Goal: Navigation & Orientation: Find specific page/section

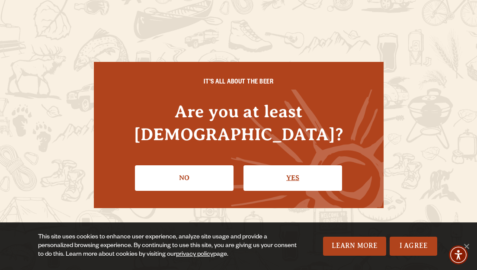
click at [297, 165] on link "Yes" at bounding box center [292, 177] width 99 height 25
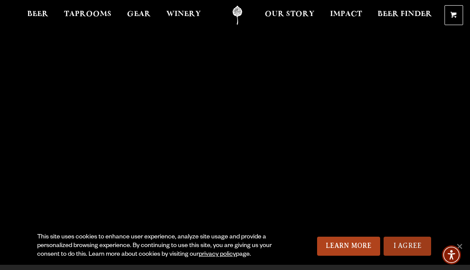
click at [409, 248] on link "I Agree" at bounding box center [408, 246] width 48 height 19
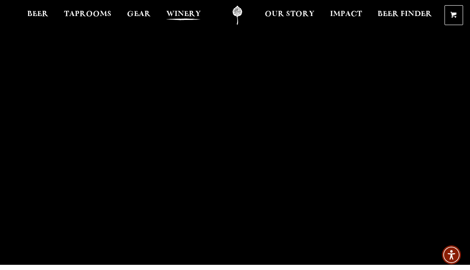
click at [187, 13] on span "Winery" at bounding box center [183, 14] width 35 height 7
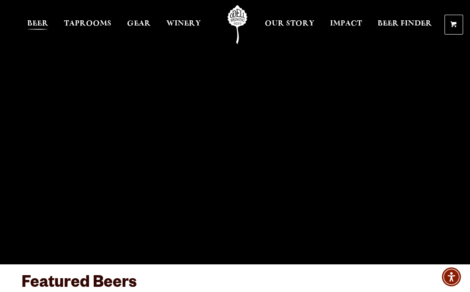
click at [35, 20] on span "Beer" at bounding box center [37, 23] width 21 height 7
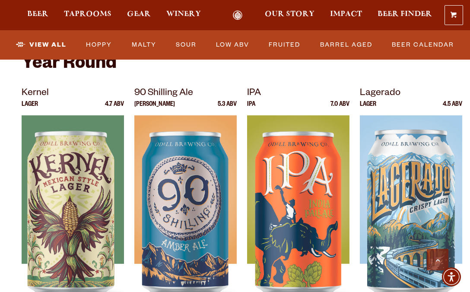
scroll to position [267, 0]
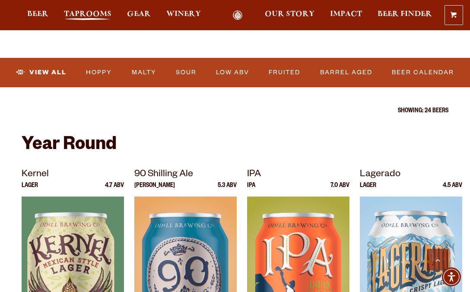
click at [80, 13] on span "Taprooms" at bounding box center [88, 14] width 48 height 7
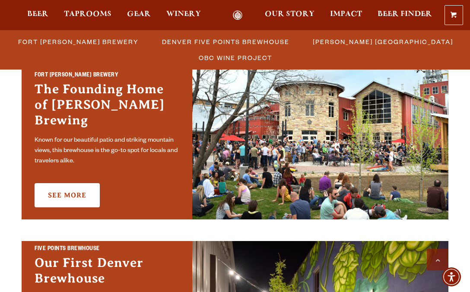
scroll to position [282, 0]
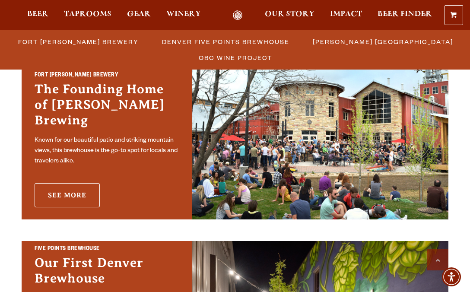
click at [90, 187] on link "See More" at bounding box center [67, 195] width 65 height 24
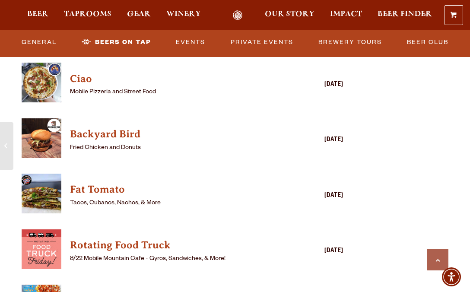
scroll to position [2133, 0]
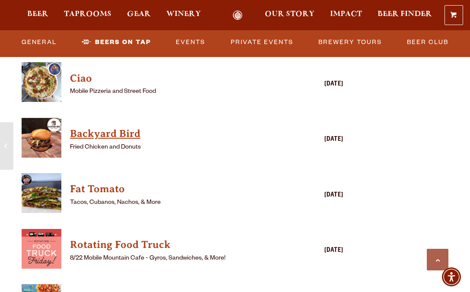
click at [96, 127] on h4 "Backyard Bird" at bounding box center [170, 134] width 200 height 14
